Goal: Information Seeking & Learning: Learn about a topic

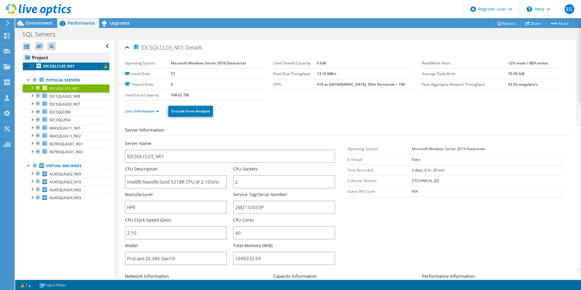
drag, startPoint x: 52, startPoint y: 68, endPoint x: 54, endPoint y: 61, distance: 7.5
click at [52, 68] on b "IDCSQLCL03_N01" at bounding box center [58, 66] width 31 height 5
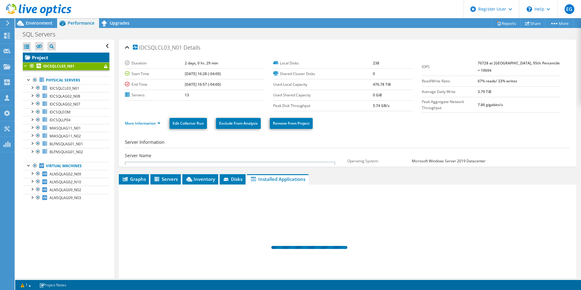
click at [59, 57] on link "Project" at bounding box center [66, 58] width 87 height 10
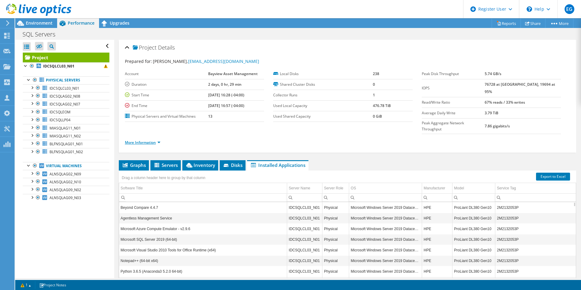
click at [152, 140] on link "More Information" at bounding box center [143, 142] width 36 height 5
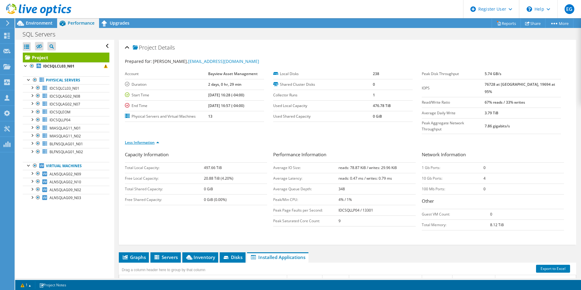
click at [152, 140] on link "Less Information" at bounding box center [142, 142] width 34 height 5
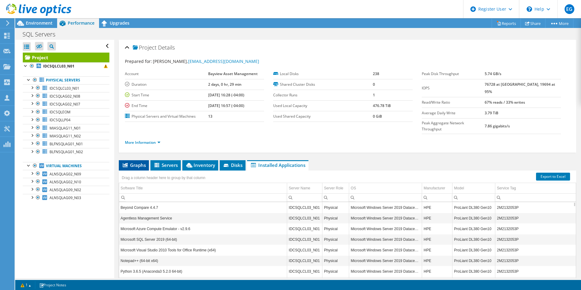
click at [136, 162] on span "Graphs" at bounding box center [134, 165] width 24 height 6
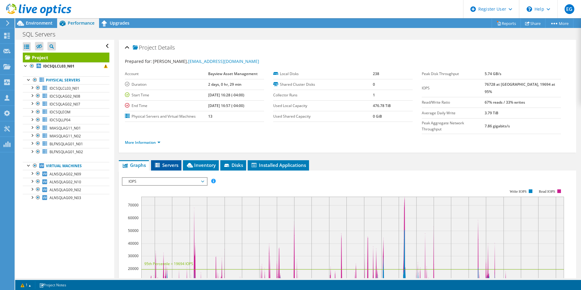
click at [164, 162] on span "Servers" at bounding box center [166, 165] width 24 height 6
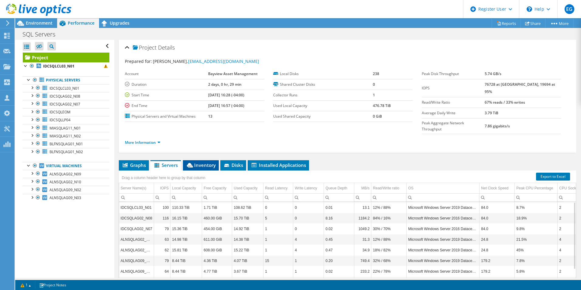
click at [201, 162] on span "Inventory" at bounding box center [201, 165] width 30 height 6
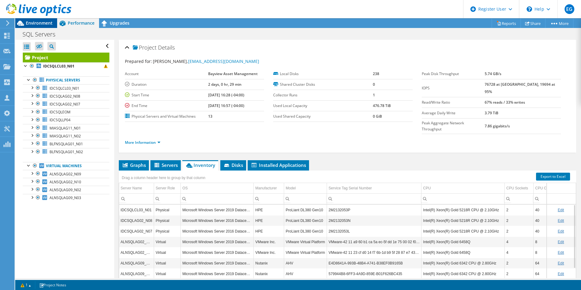
click at [38, 22] on span "Environment" at bounding box center [39, 23] width 27 height 6
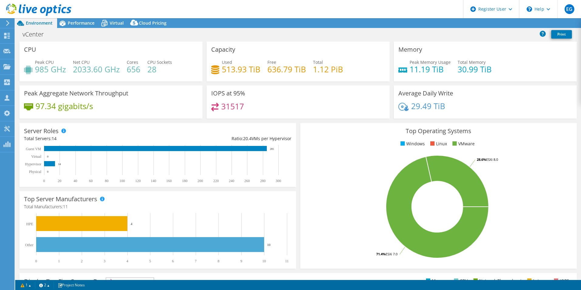
select select "USD"
click at [81, 25] on span "Performance" at bounding box center [81, 23] width 27 height 6
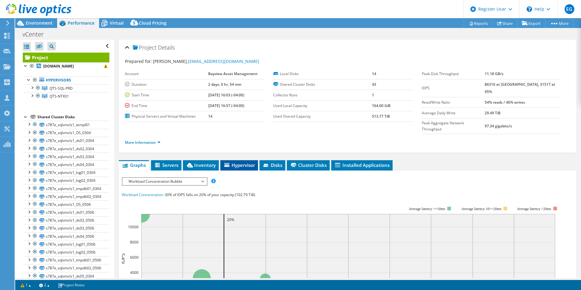
click at [241, 162] on span "Hypervisor" at bounding box center [239, 165] width 32 height 6
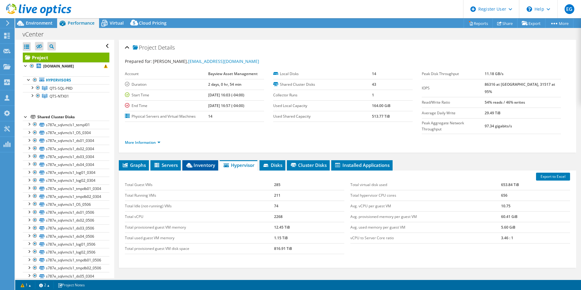
click at [206, 162] on span "Inventory" at bounding box center [200, 165] width 30 height 6
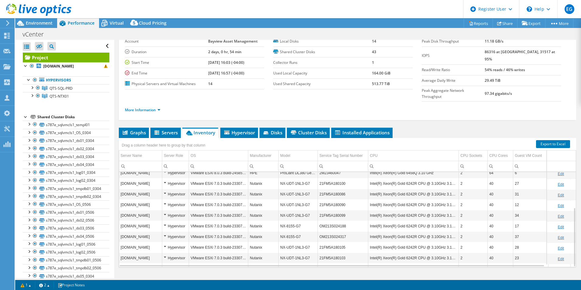
scroll to position [57, 0]
click at [352, 253] on td "21FM5A180093" at bounding box center [343, 258] width 50 height 11
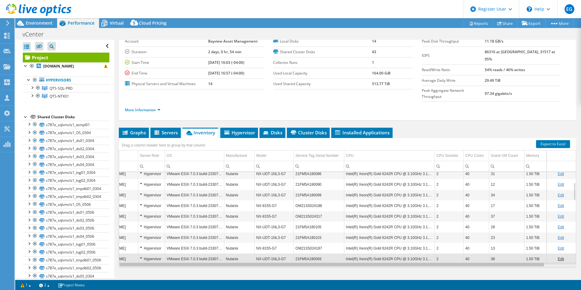
scroll to position [0, 0]
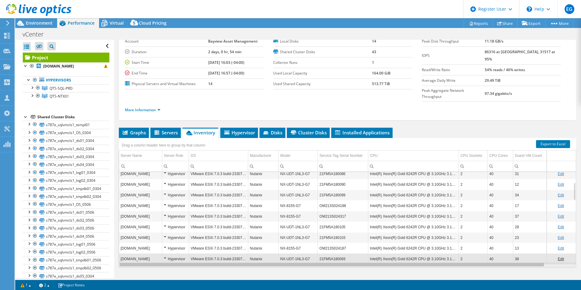
drag, startPoint x: 350, startPoint y: 254, endPoint x: 266, endPoint y: 248, distance: 84.1
click at [267, 253] on body "EG Dell User Eduardo Guzman Eduardo.Guzman@Dell.com Dell My Profile Log Out \n …" at bounding box center [290, 145] width 581 height 290
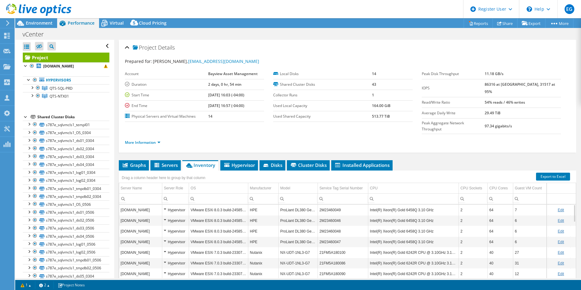
click at [169, 206] on div "Hypervisor" at bounding box center [175, 209] width 23 height 7
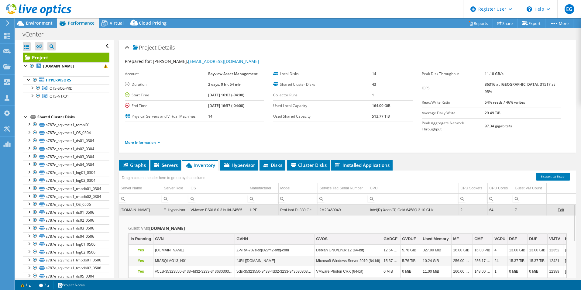
click at [169, 206] on div "Hypervisor" at bounding box center [175, 209] width 23 height 7
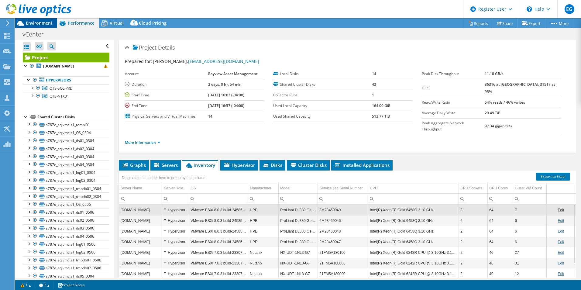
click at [34, 23] on span "Environment" at bounding box center [39, 23] width 27 height 6
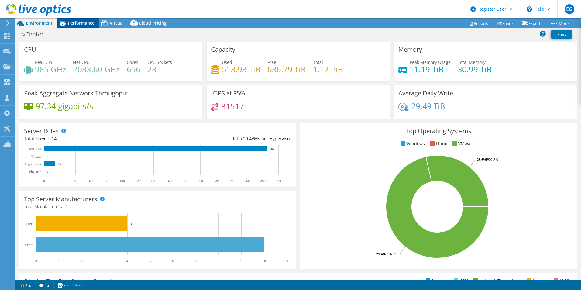
click at [77, 26] on span "Performance" at bounding box center [81, 23] width 27 height 6
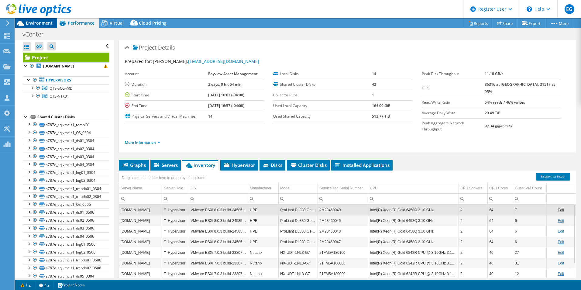
click at [38, 23] on span "Environment" at bounding box center [39, 23] width 27 height 6
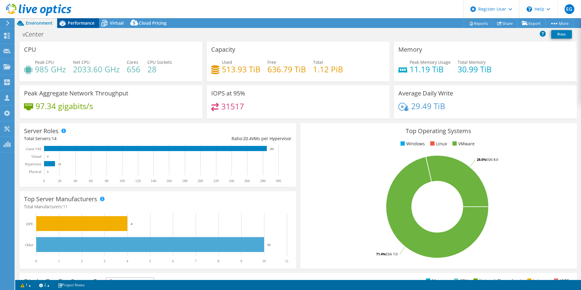
click at [86, 24] on span "Performance" at bounding box center [81, 23] width 27 height 6
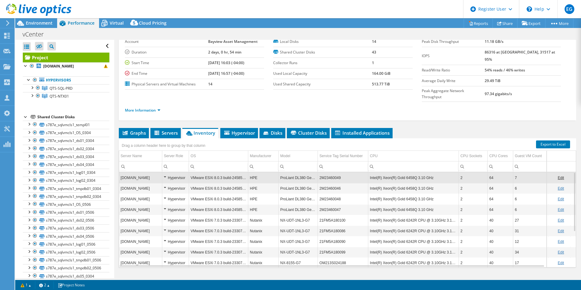
scroll to position [33, 0]
